Goal: Information Seeking & Learning: Learn about a topic

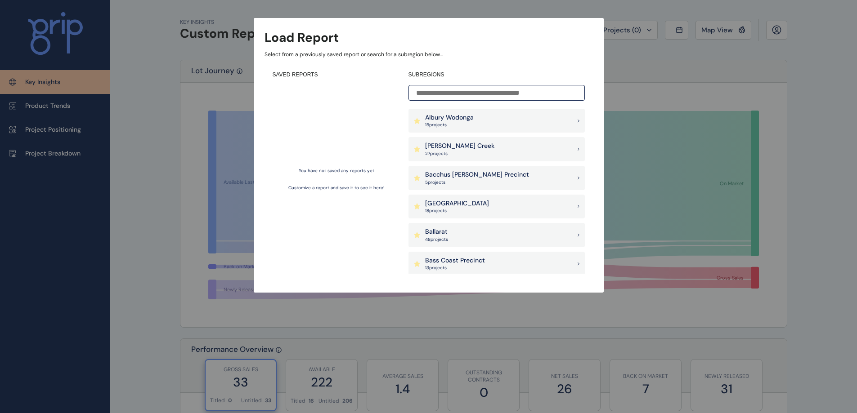
click at [446, 90] on input at bounding box center [497, 93] width 176 height 16
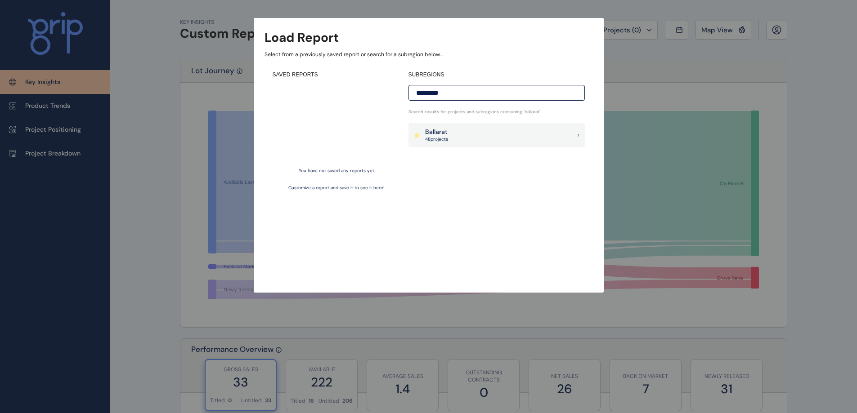
type input "********"
click at [453, 137] on div "Ballarat 48 project s" at bounding box center [497, 135] width 176 height 24
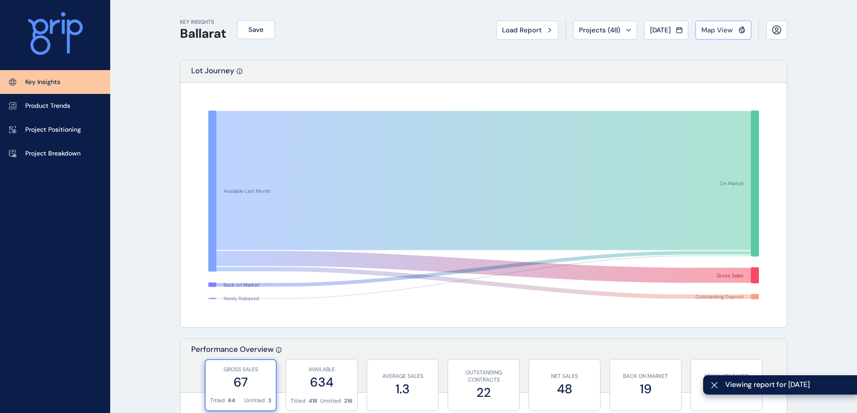
click at [725, 34] on span "Map View" at bounding box center [716, 30] width 31 height 9
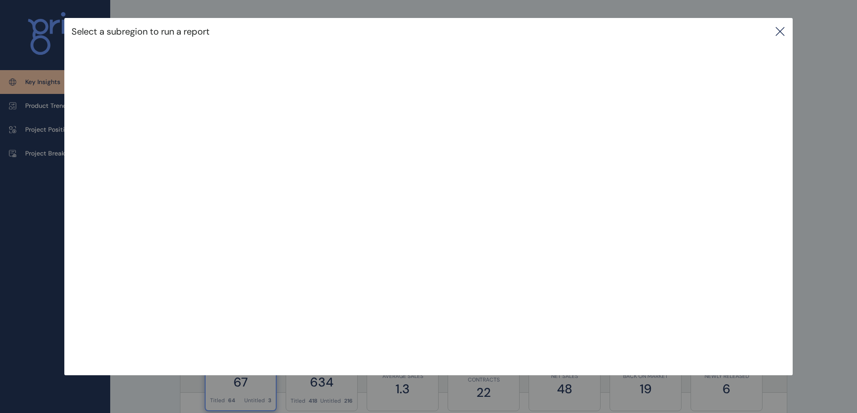
click at [782, 34] on icon at bounding box center [780, 31] width 11 height 11
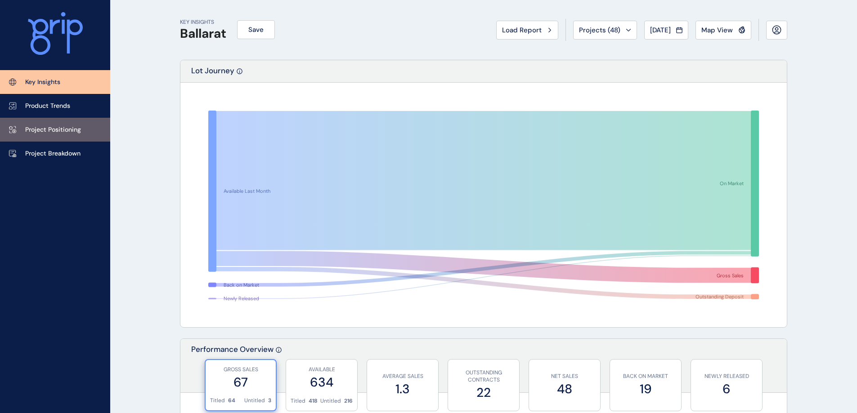
click at [62, 128] on p "Project Positioning" at bounding box center [53, 130] width 56 height 9
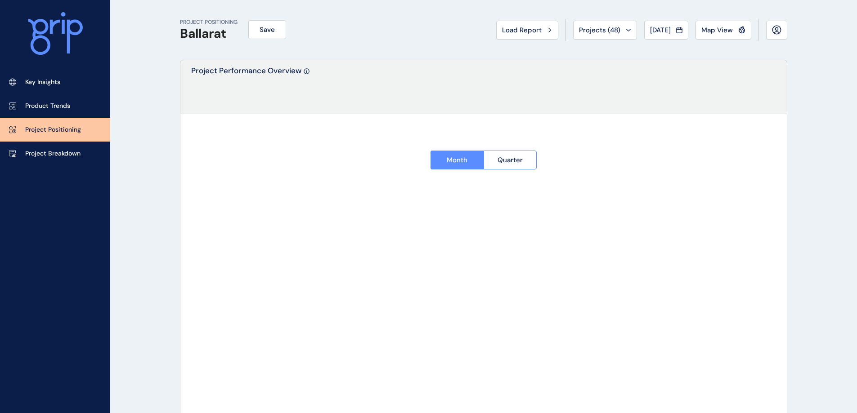
type input "**********"
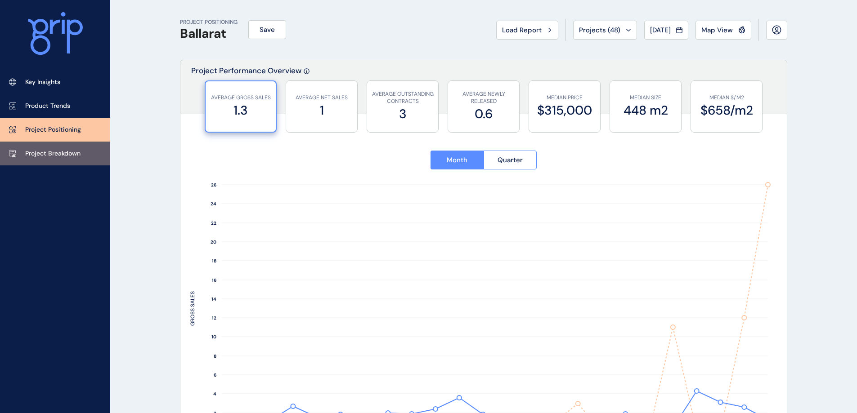
click at [57, 153] on p "Project Breakdown" at bounding box center [52, 153] width 55 height 9
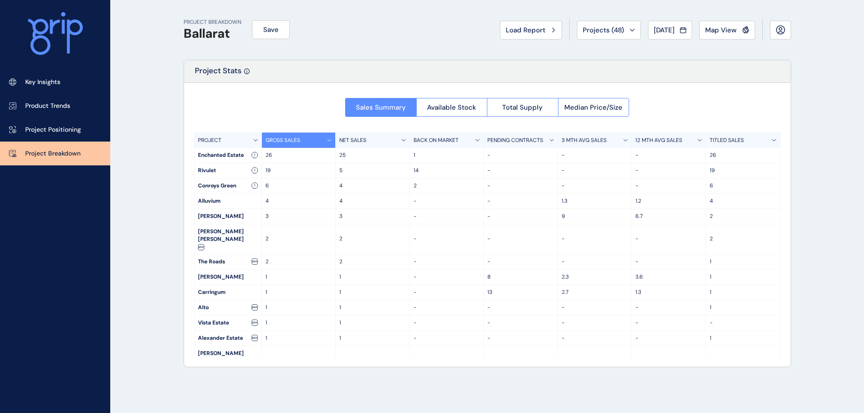
click at [232, 143] on div "PROJECT" at bounding box center [227, 140] width 67 height 15
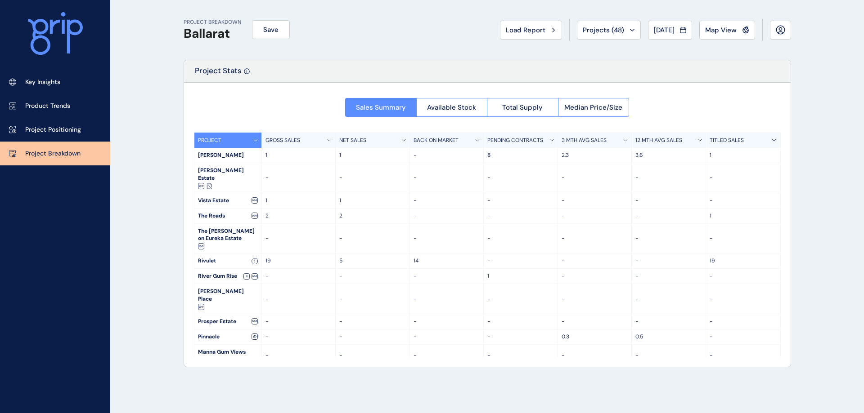
click at [248, 139] on div "PROJECT" at bounding box center [227, 140] width 67 height 15
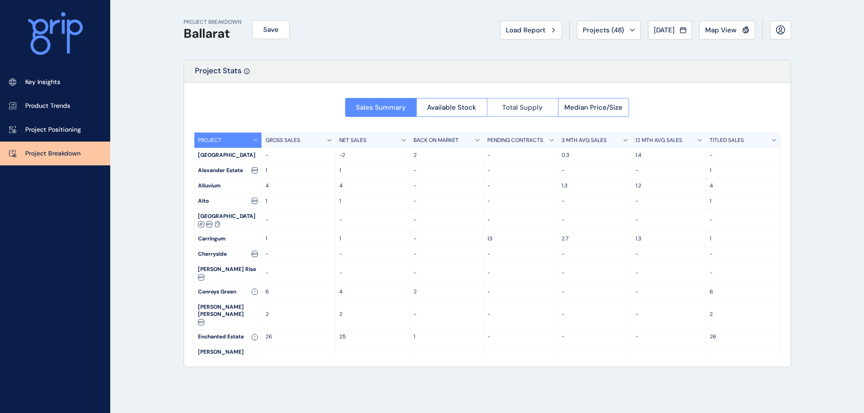
click at [524, 100] on button "Total Supply" at bounding box center [522, 107] width 71 height 19
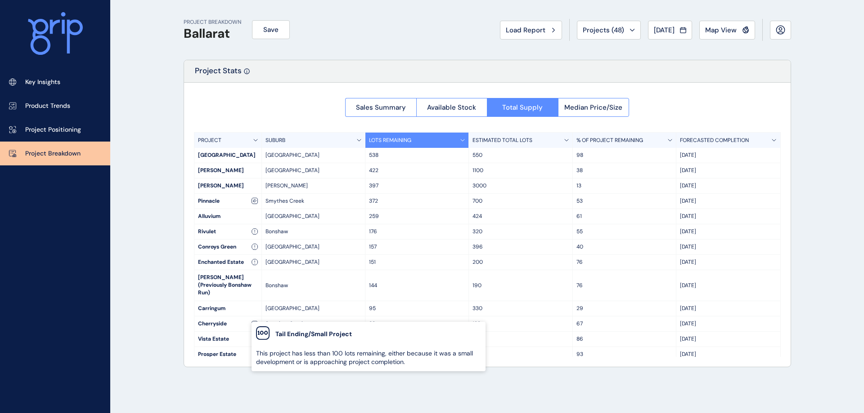
click at [124, 292] on div "PROJECT BREAKDOWN Ballarat Save Load Report Projects ( 48 ) [DATE] 2025 < > Jan…" at bounding box center [432, 206] width 864 height 413
click at [161, 295] on div "PROJECT BREAKDOWN Ballarat Save Load Report Projects ( 48 ) [DATE] 2025 < > Jan…" at bounding box center [432, 206] width 864 height 413
click at [247, 142] on div "PROJECT" at bounding box center [227, 140] width 67 height 15
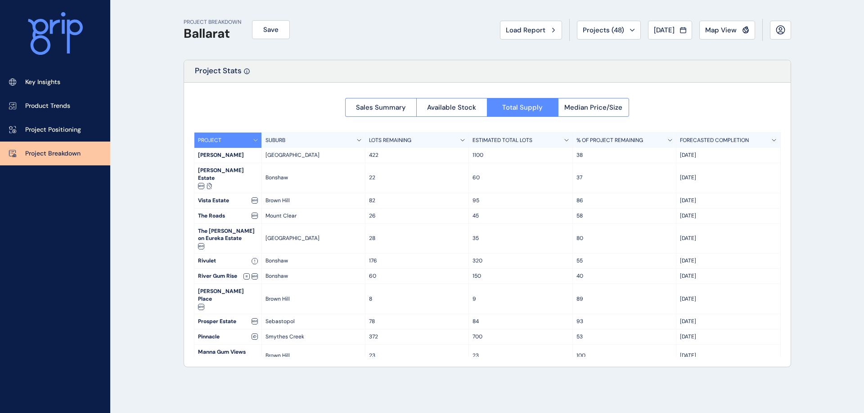
click at [249, 139] on div "PROJECT" at bounding box center [227, 140] width 67 height 15
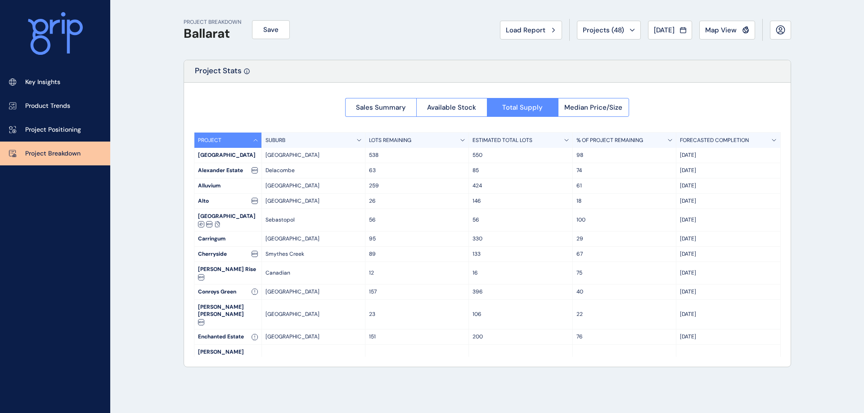
drag, startPoint x: 300, startPoint y: 330, endPoint x: 275, endPoint y: 330, distance: 25.2
click at [300, 345] on div "Bonshaw" at bounding box center [313, 360] width 103 height 31
click at [373, 105] on span "Sales Summary" at bounding box center [381, 107] width 50 height 9
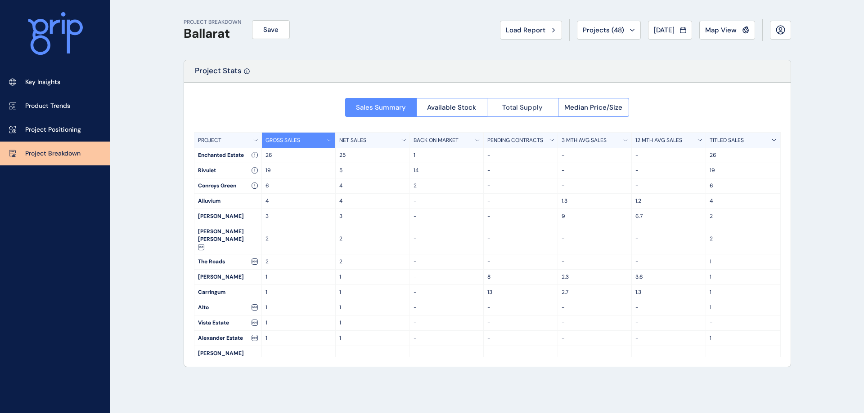
click at [524, 105] on span "Total Supply" at bounding box center [522, 107] width 40 height 9
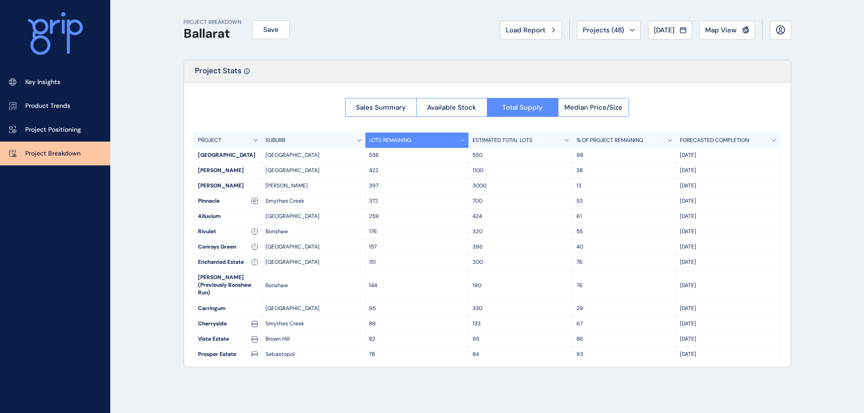
click at [243, 137] on div "PROJECT" at bounding box center [227, 140] width 67 height 15
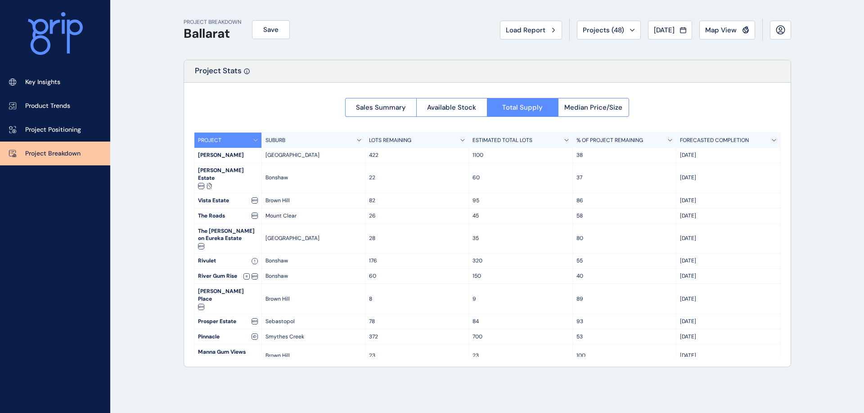
click at [243, 137] on div "PROJECT" at bounding box center [227, 140] width 67 height 15
